Goal: Obtain resource: Obtain resource

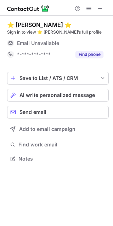
scroll to position [154, 113]
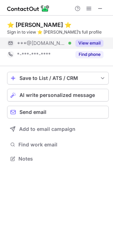
click at [87, 46] on button "View email" at bounding box center [89, 43] width 28 height 7
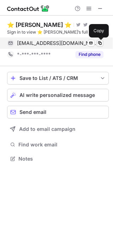
click at [99, 43] on span at bounding box center [100, 43] width 6 height 6
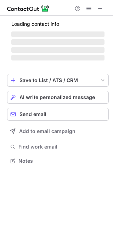
scroll to position [165, 113]
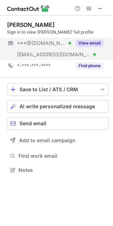
click at [87, 41] on button "View email" at bounding box center [89, 43] width 28 height 7
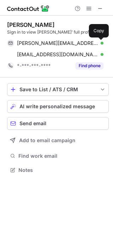
click at [101, 44] on span at bounding box center [100, 43] width 6 height 6
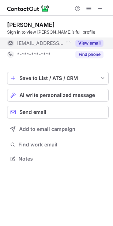
scroll to position [4, 4]
click at [81, 41] on button "View email" at bounding box center [89, 43] width 28 height 7
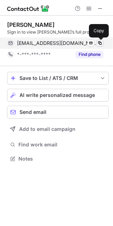
click at [99, 42] on span at bounding box center [100, 43] width 6 height 6
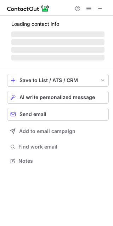
scroll to position [176, 113]
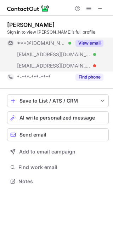
click at [84, 44] on button "View email" at bounding box center [89, 43] width 28 height 7
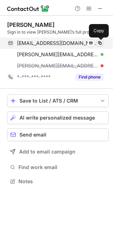
click at [100, 42] on span at bounding box center [100, 43] width 6 height 6
